Goal: Information Seeking & Learning: Learn about a topic

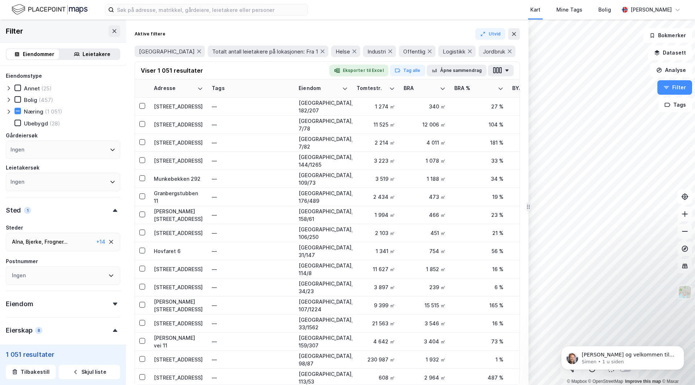
click at [50, 276] on div "Ingen" at bounding box center [63, 276] width 114 height 18
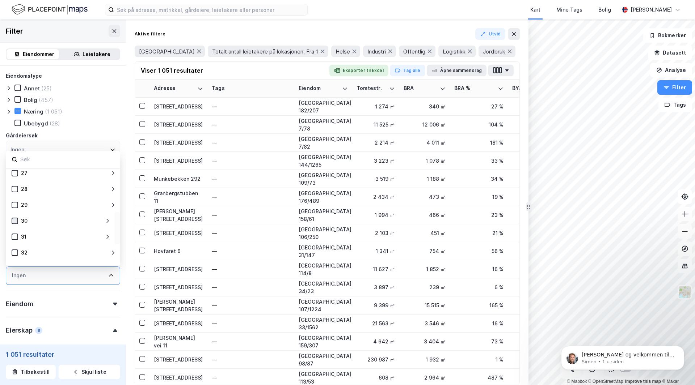
click at [14, 221] on icon at bounding box center [14, 220] width 5 height 5
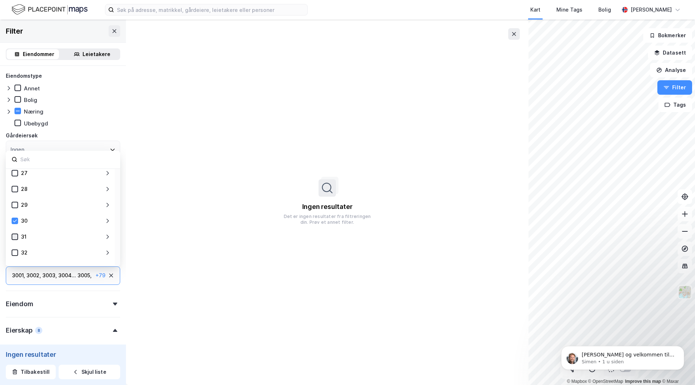
click at [13, 238] on icon at bounding box center [14, 236] width 5 height 5
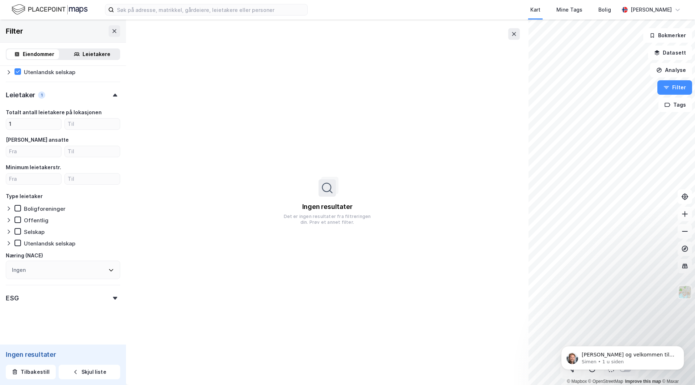
scroll to position [409, 0]
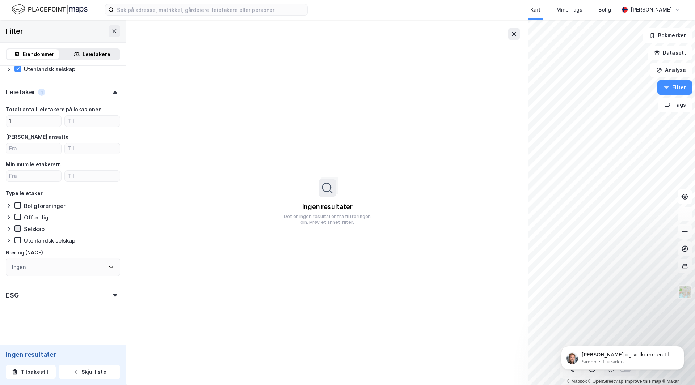
click at [17, 230] on icon at bounding box center [18, 228] width 4 height 3
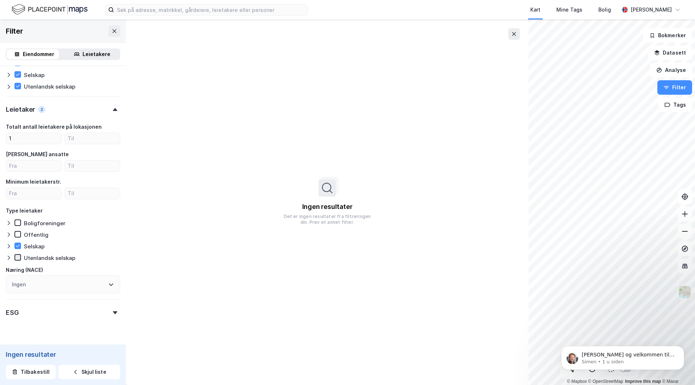
scroll to position [409, 0]
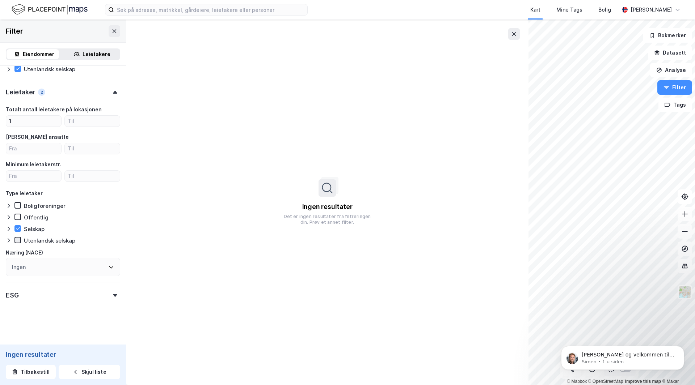
click at [16, 241] on icon at bounding box center [17, 240] width 5 height 5
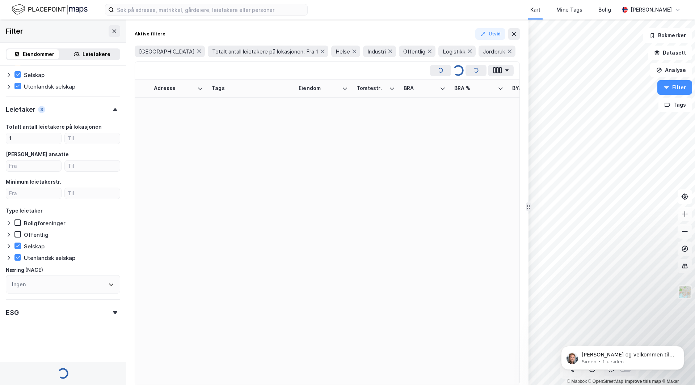
scroll to position [409, 0]
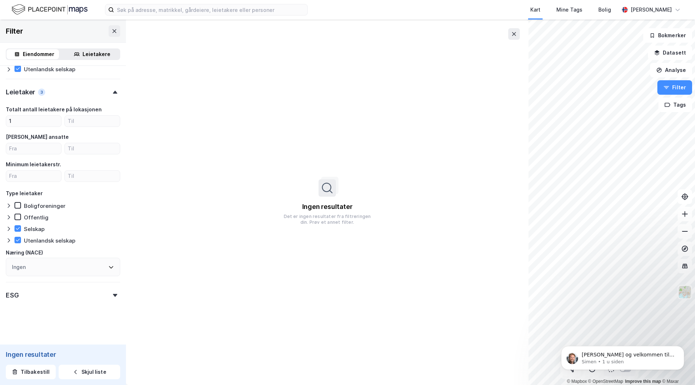
click at [22, 296] on div "ESG" at bounding box center [63, 292] width 114 height 21
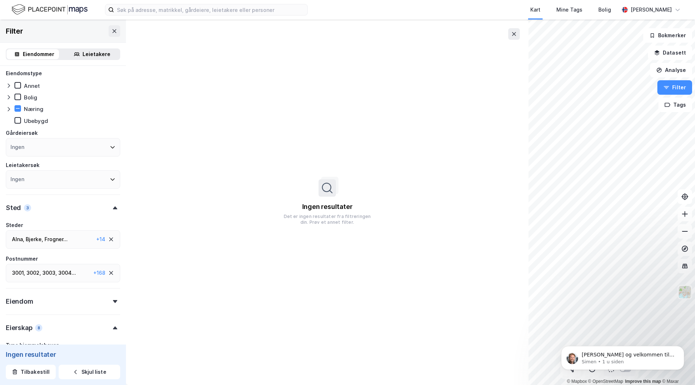
scroll to position [0, 0]
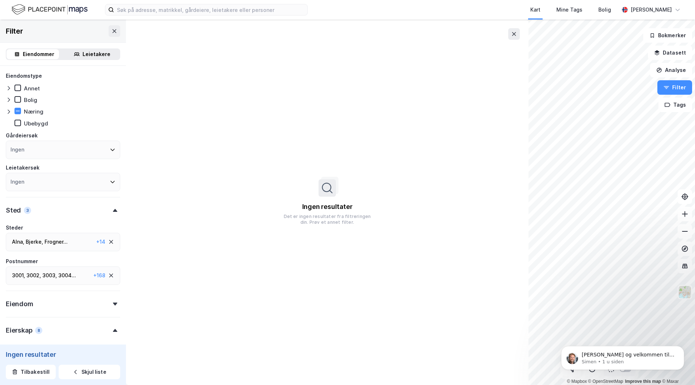
click at [44, 241] on div "Frogner ..." at bounding box center [55, 242] width 23 height 9
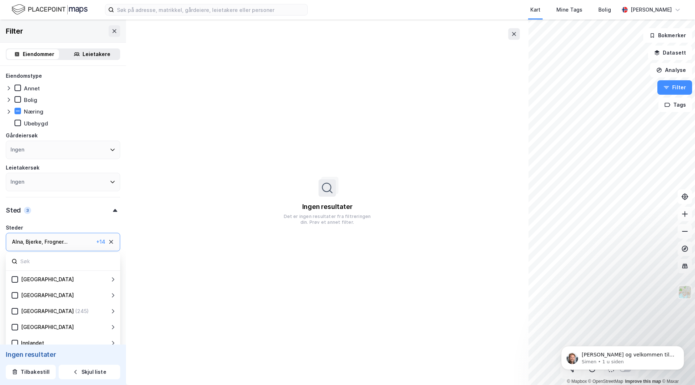
click at [109, 242] on icon at bounding box center [111, 242] width 4 height 4
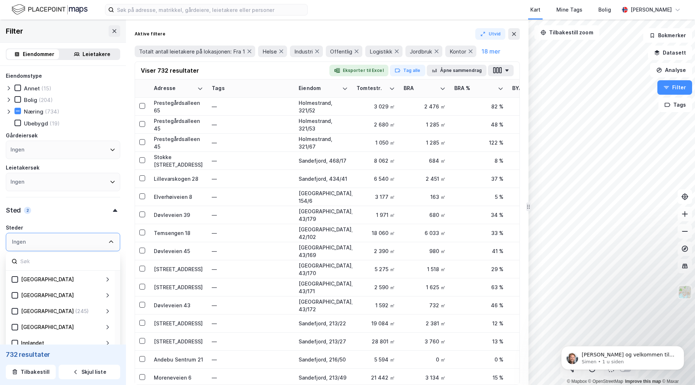
type input "--- (732)"
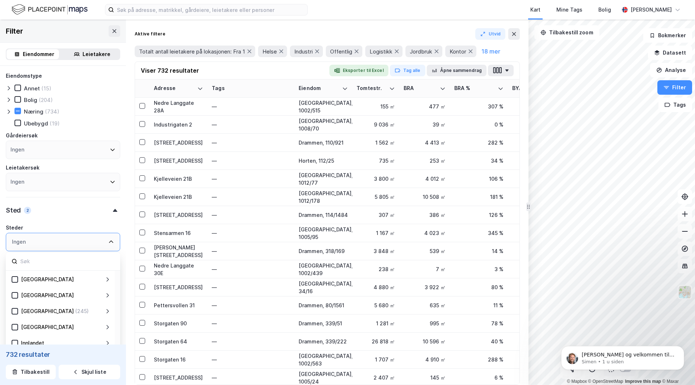
click at [64, 179] on div "Ingen" at bounding box center [63, 182] width 114 height 18
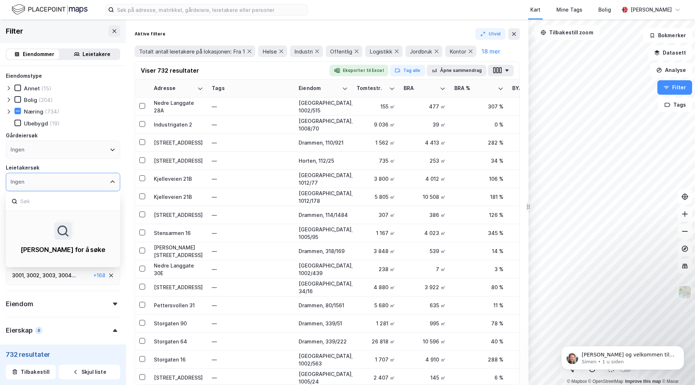
click at [61, 149] on div "Ingen" at bounding box center [63, 150] width 114 height 18
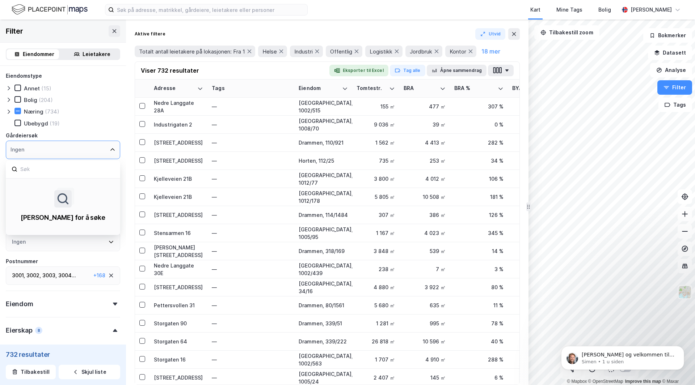
click at [110, 151] on icon at bounding box center [113, 150] width 6 height 6
